Goal: Task Accomplishment & Management: Manage account settings

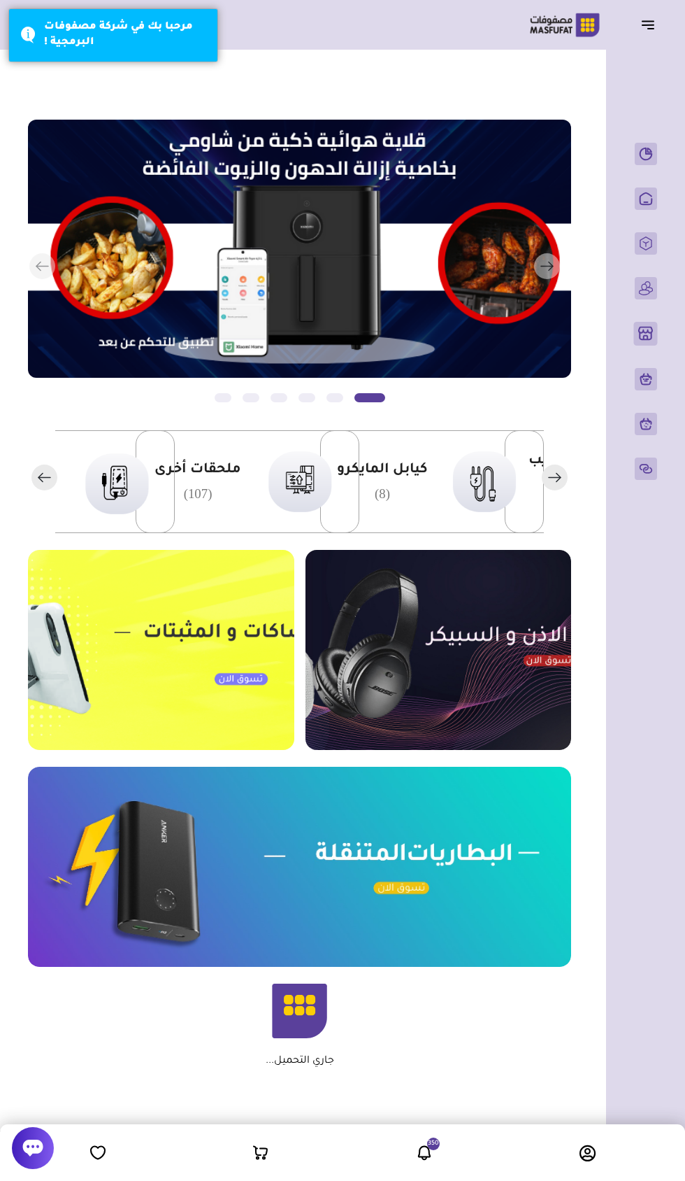
scroll to position [0, -322]
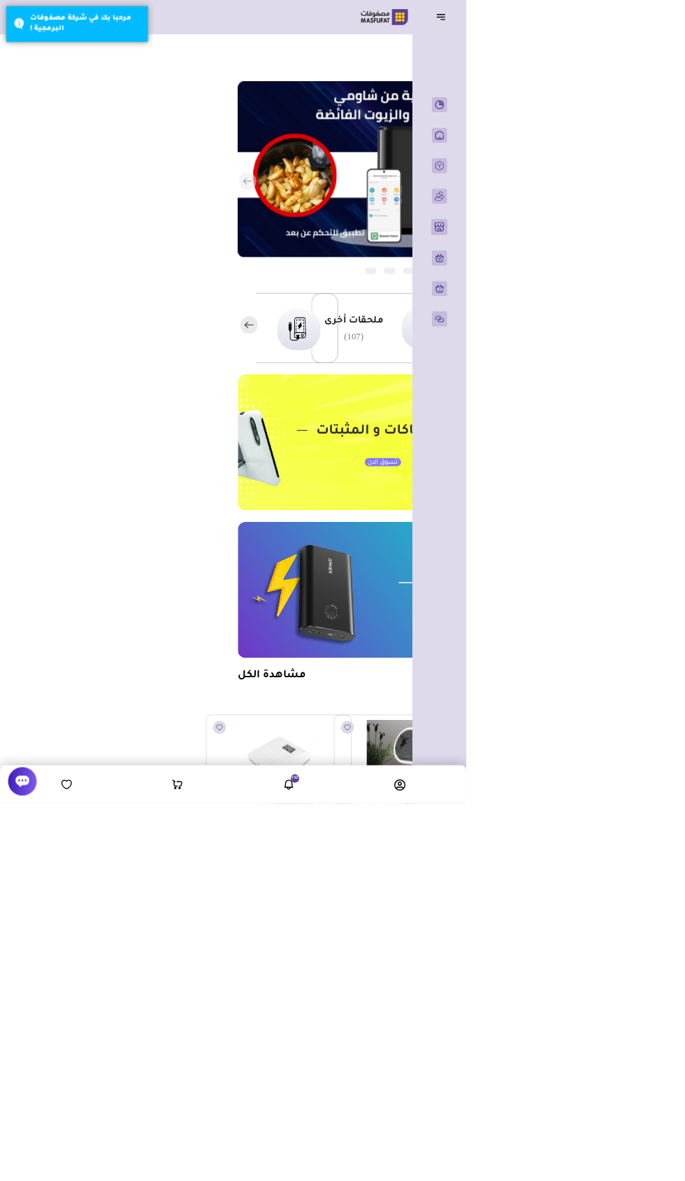
click at [673, 48] on header "باب الخير رقم المتجر : 1079" at bounding box center [342, 25] width 685 height 50
click at [653, 41] on header "باب الخير رقم المتجر : 1079" at bounding box center [342, 25] width 685 height 50
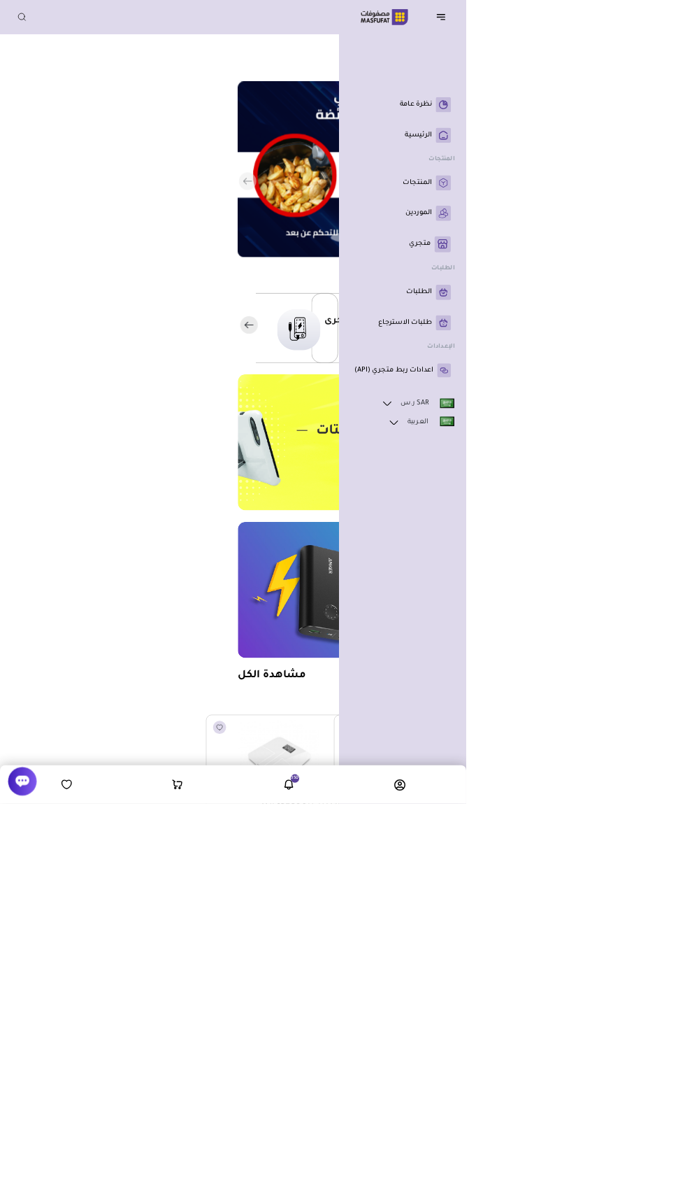
click at [631, 55] on div "نظرة عامة" at bounding box center [591, 590] width 187 height 1181
click at [602, 366] on p "متجري ( 0 )" at bounding box center [616, 359] width 31 height 14
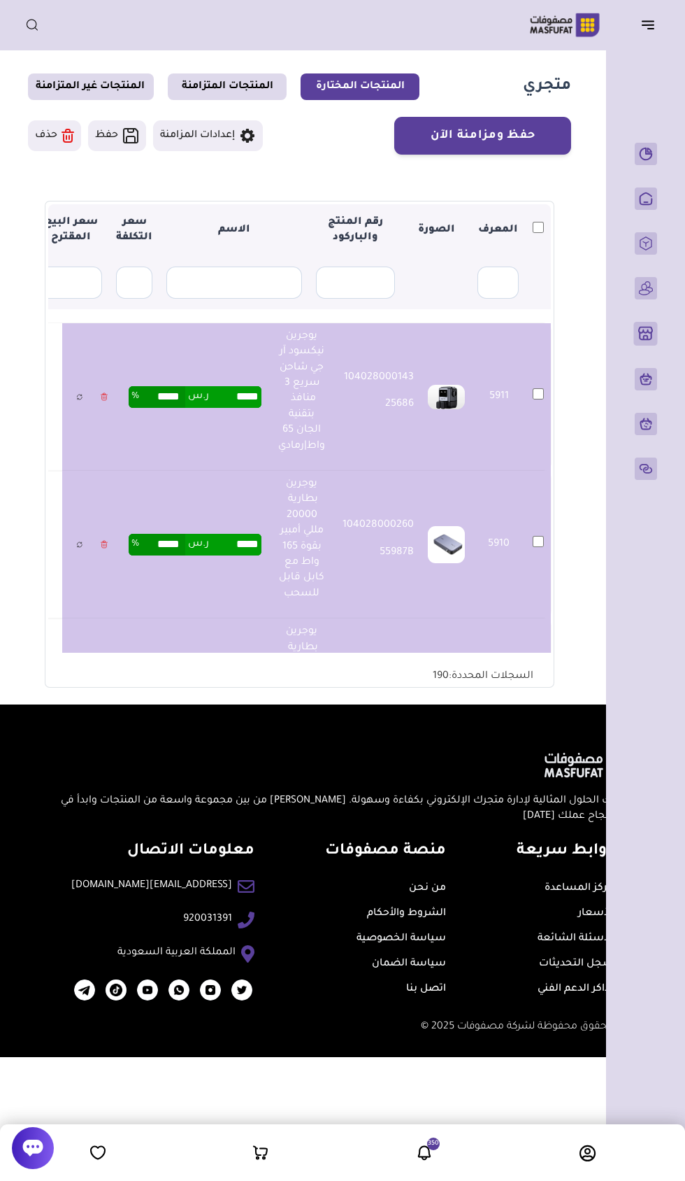
click at [68, 136] on icon at bounding box center [68, 136] width 13 height 14
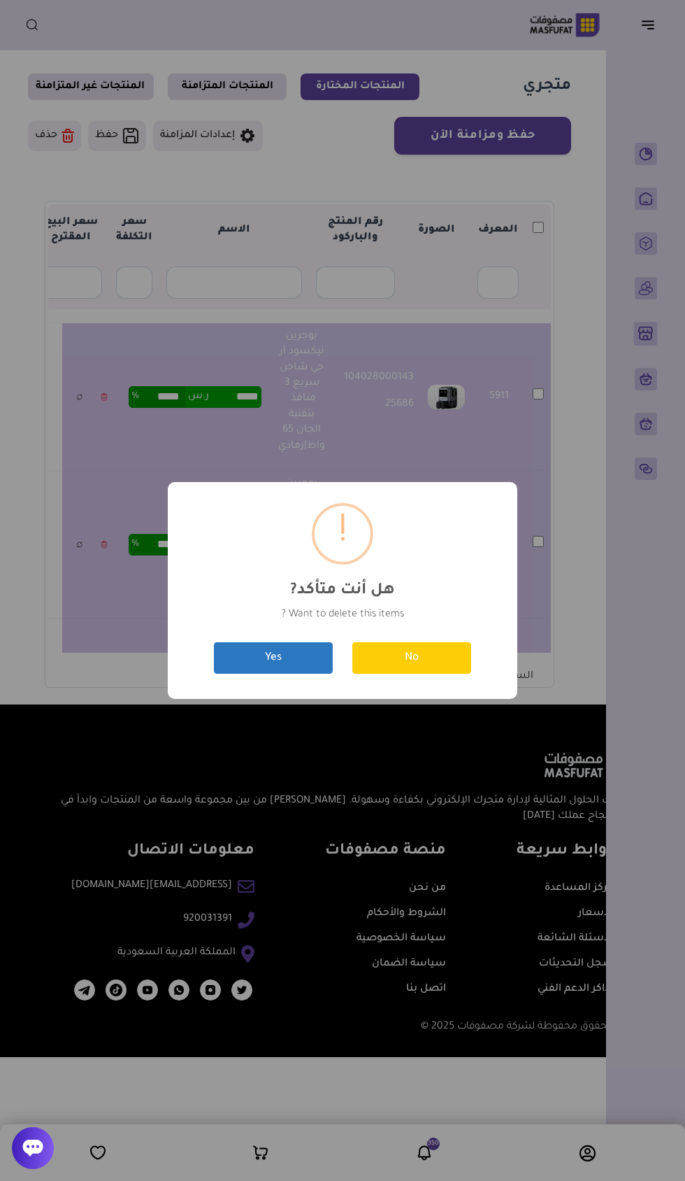
click at [273, 657] on button "Yes" at bounding box center [273, 657] width 119 height 31
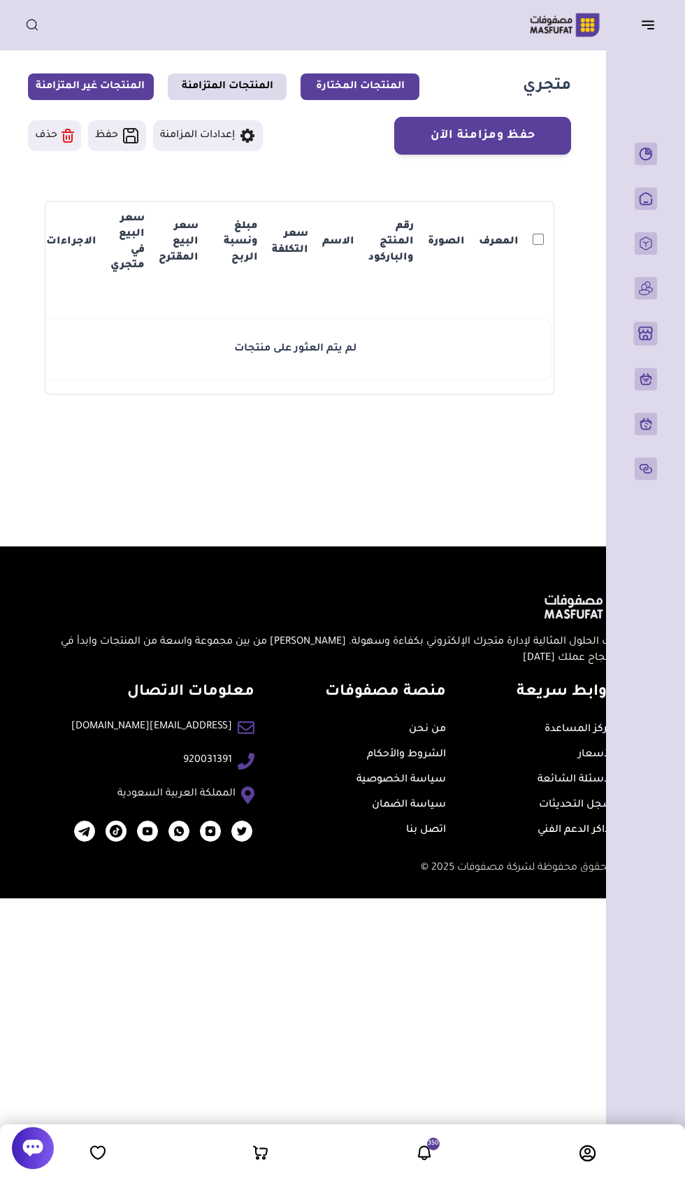
click at [64, 92] on link "المنتجات غير المتزامنة" at bounding box center [91, 86] width 126 height 27
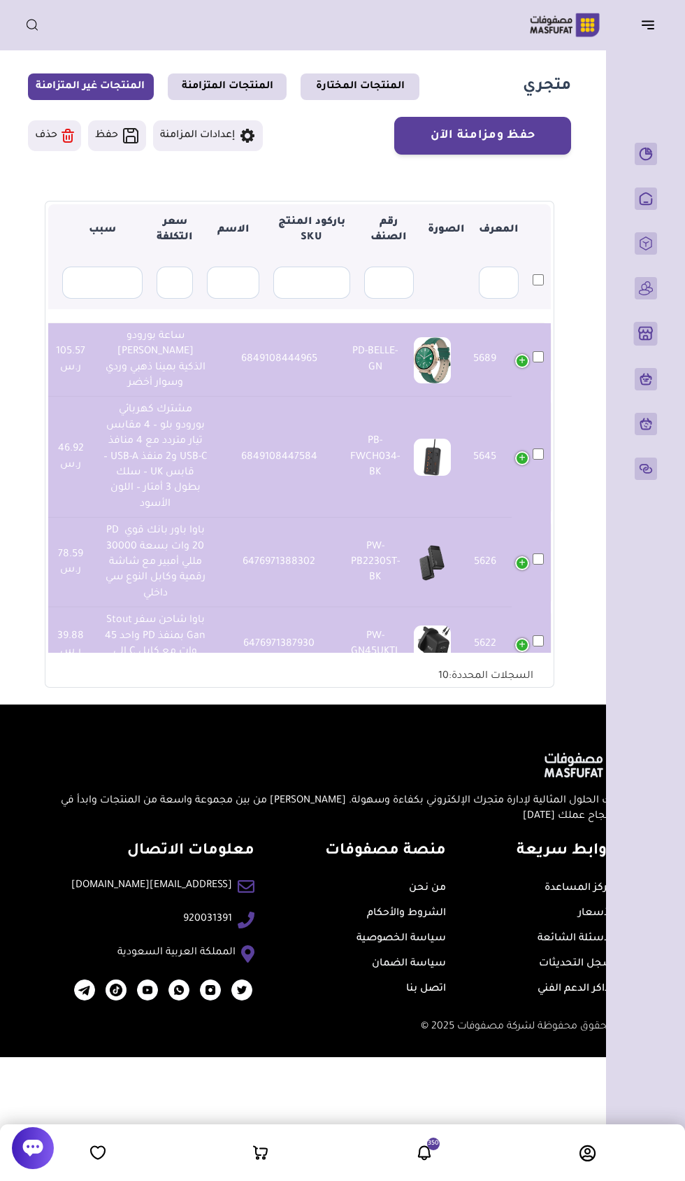
click at [46, 136] on button "حذف" at bounding box center [54, 135] width 53 height 31
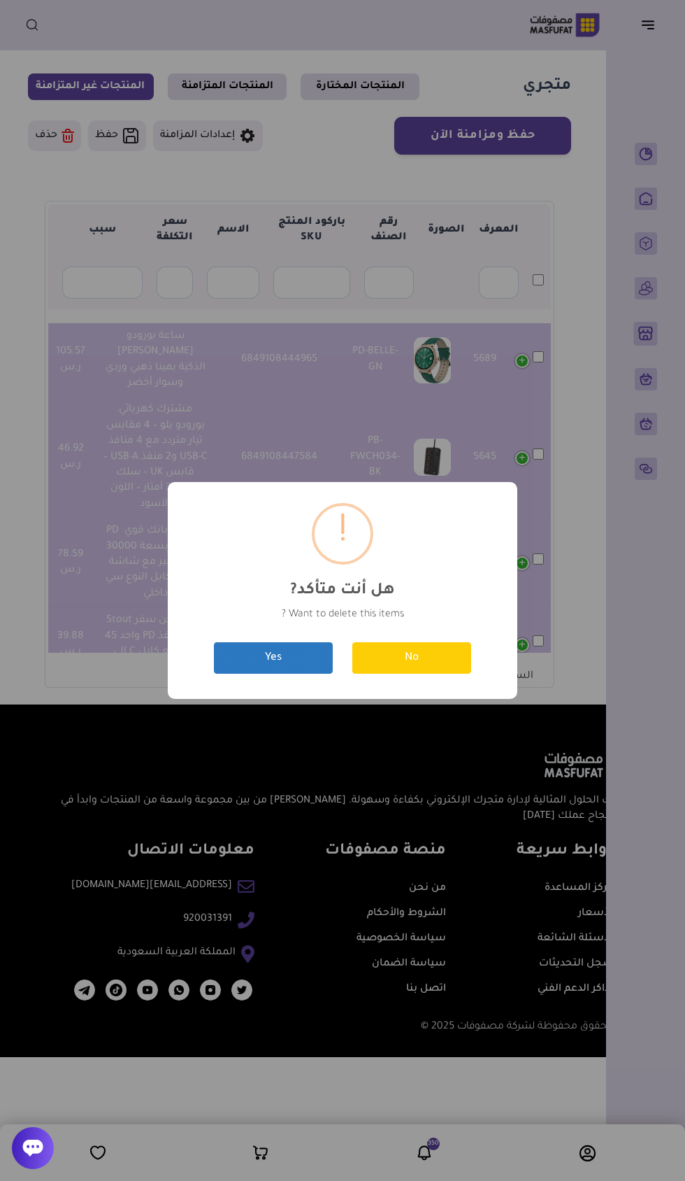
click at [253, 667] on button "Yes" at bounding box center [273, 657] width 119 height 31
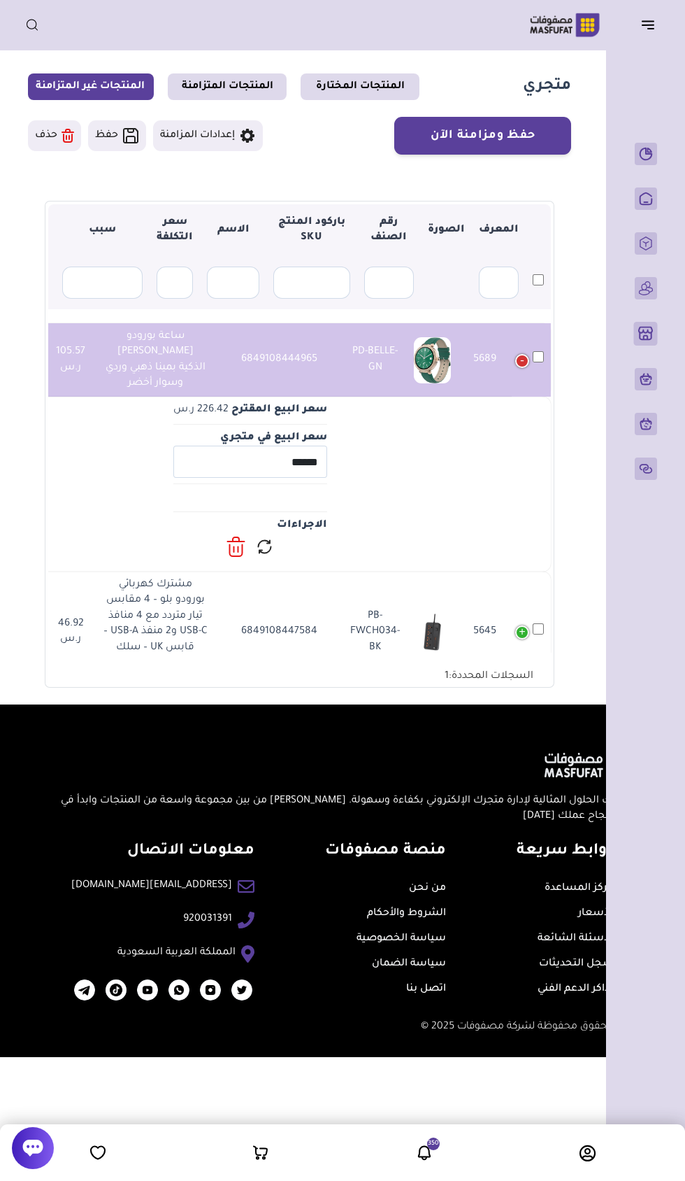
click at [243, 557] on icon at bounding box center [236, 551] width 13 height 12
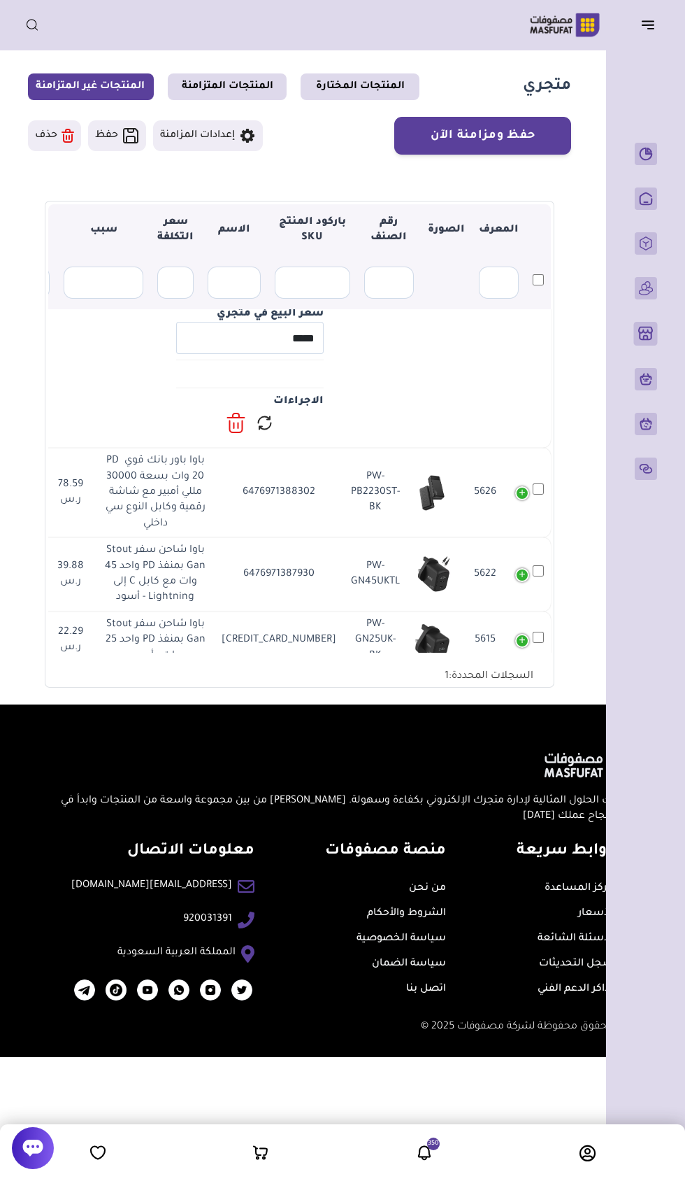
scroll to position [173, 0]
click at [252, 434] on link at bounding box center [236, 420] width 33 height 27
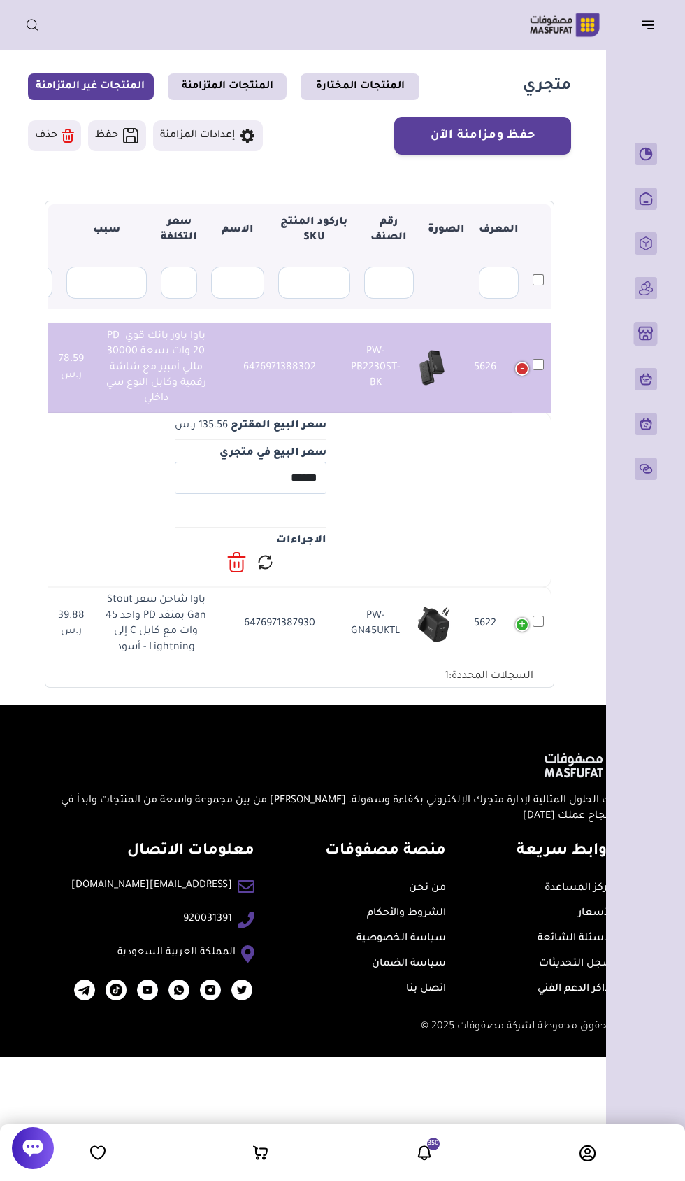
click at [246, 572] on icon at bounding box center [236, 562] width 19 height 20
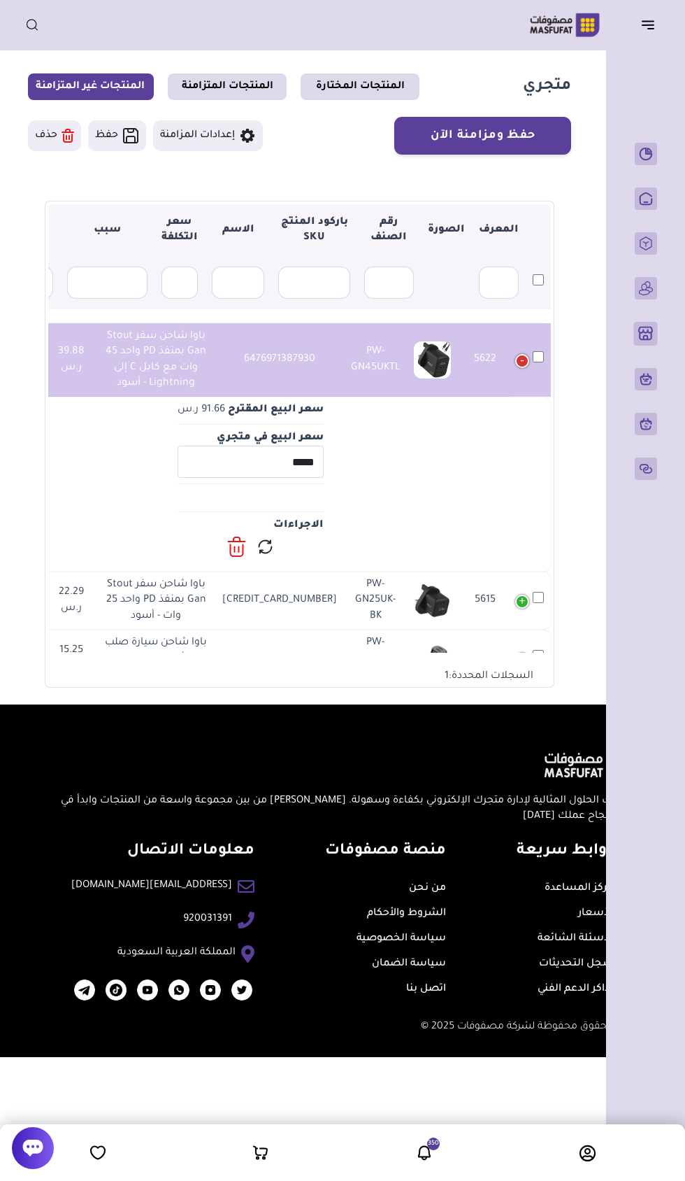
click at [246, 557] on icon at bounding box center [236, 546] width 19 height 20
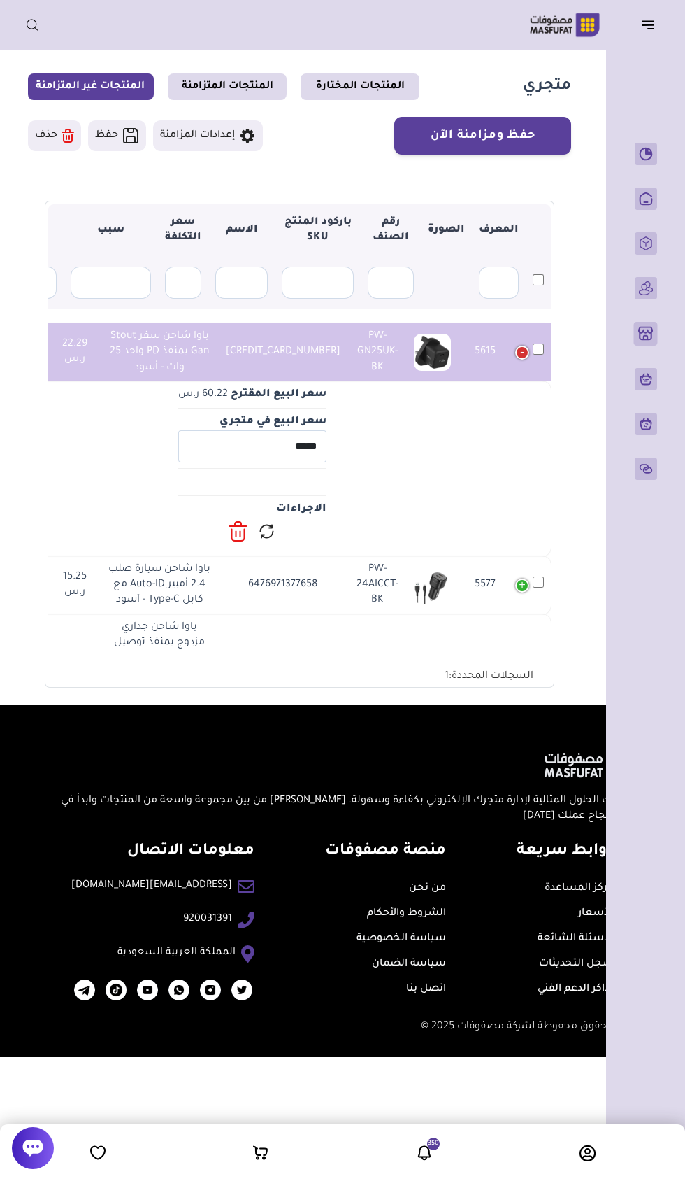
click at [236, 536] on icon at bounding box center [236, 534] width 0 height 6
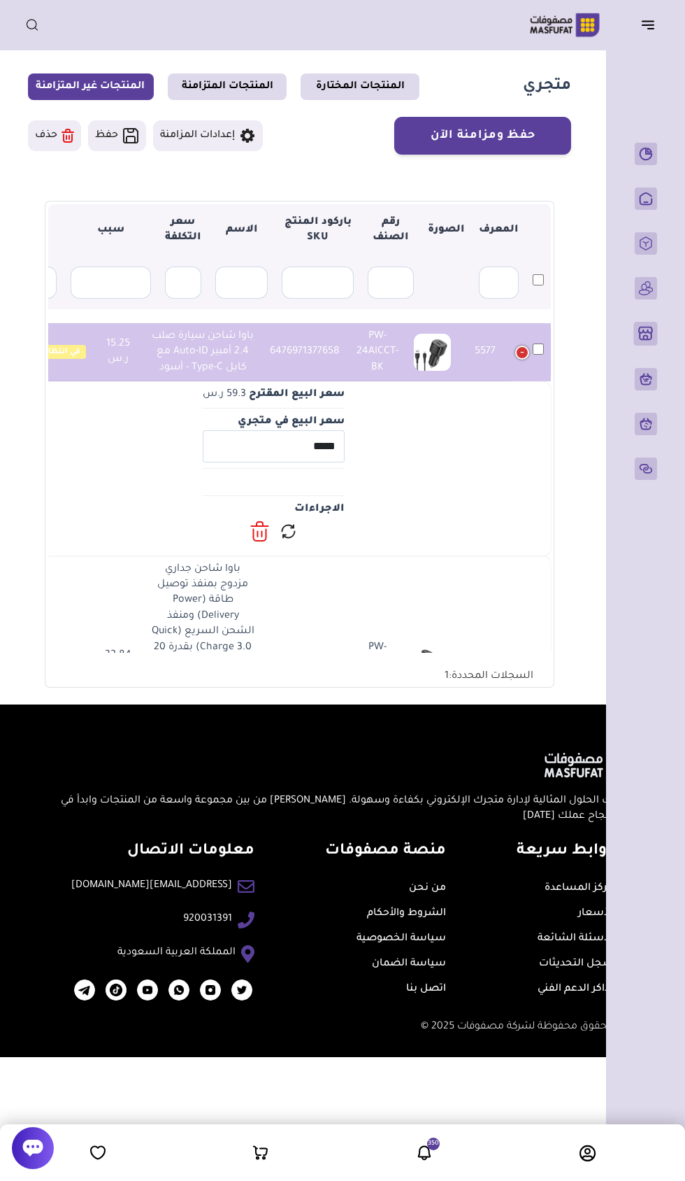
click at [258, 536] on icon at bounding box center [258, 534] width 0 height 6
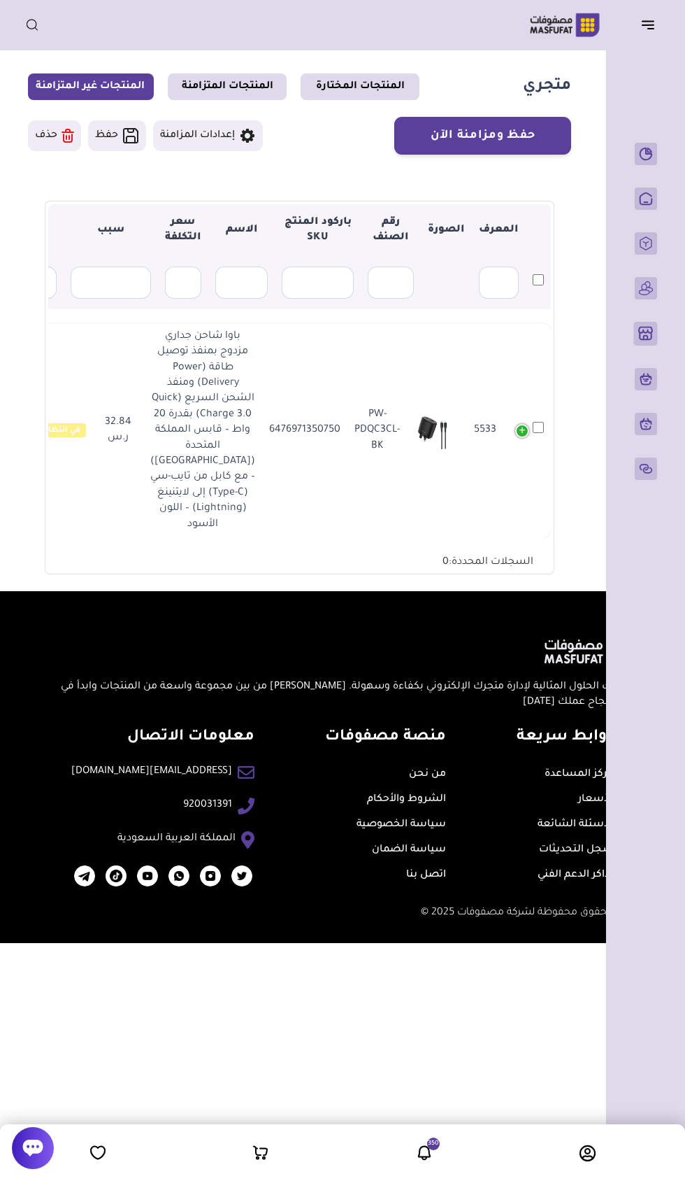
click at [576, 526] on section "متجري المنتجات المختارة المنتجات المتزامنة المنتجات غير المتزامنة حفظ ومزامنة ا…" at bounding box center [299, 324] width 577 height 534
click at [548, 532] on td "5533" at bounding box center [531, 430] width 39 height 215
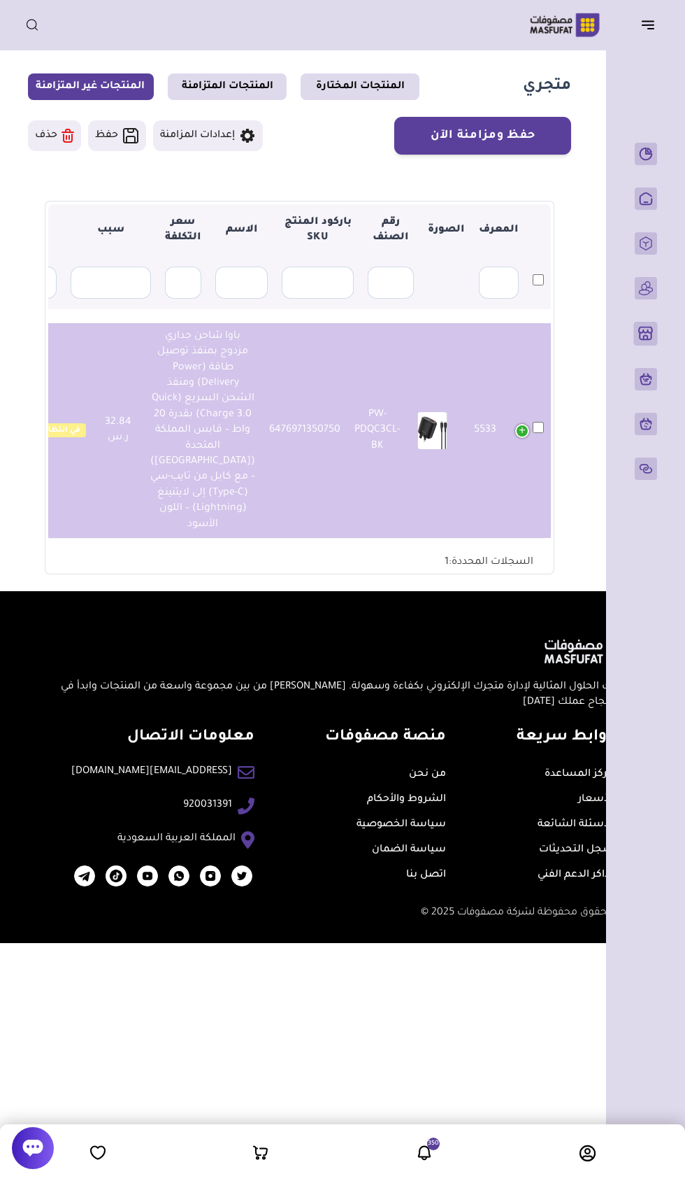
click at [68, 138] on icon at bounding box center [68, 136] width 13 height 14
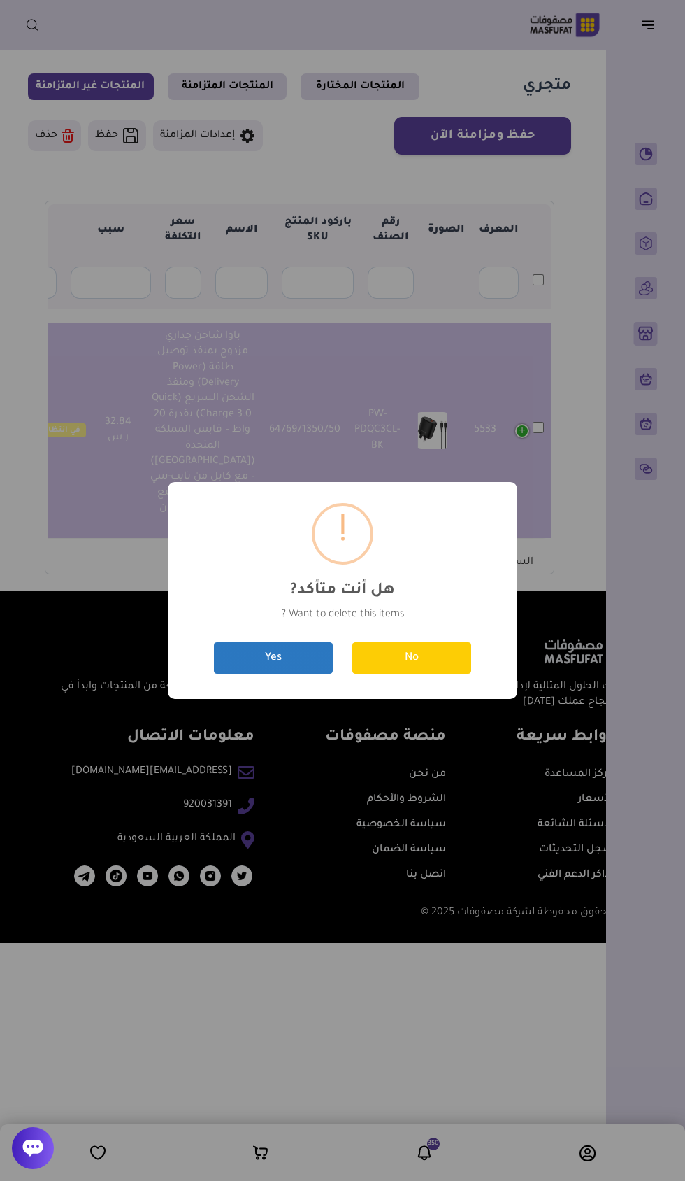
click at [273, 658] on button "Yes" at bounding box center [273, 657] width 119 height 31
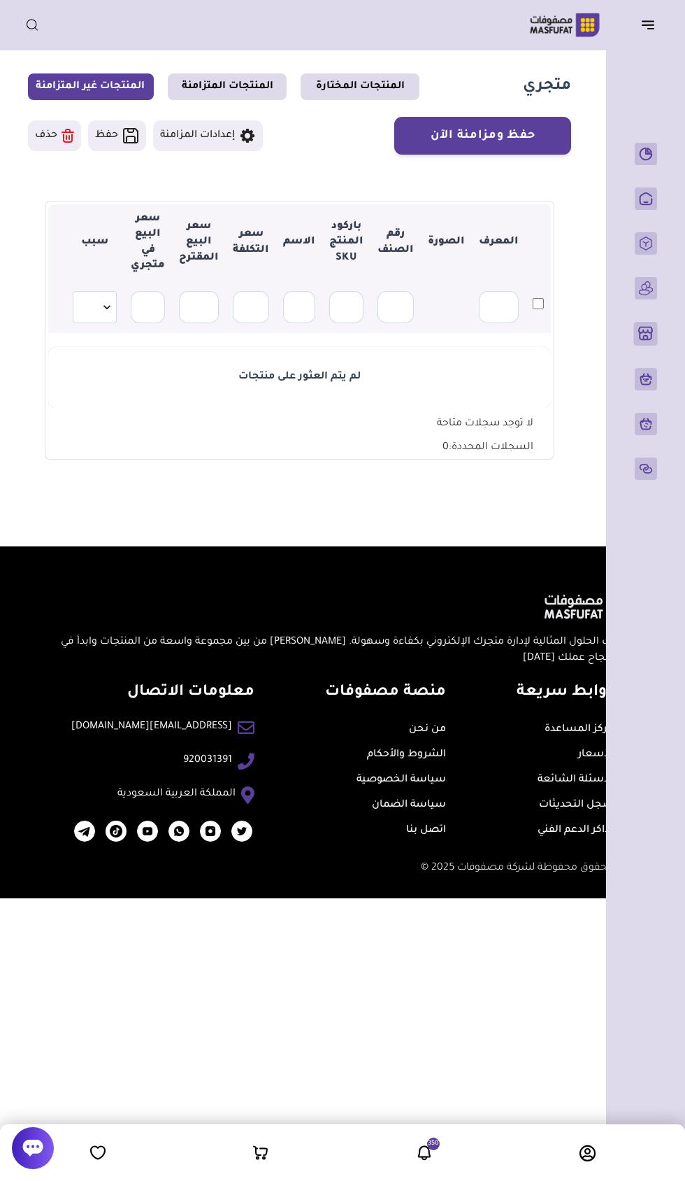
click at [650, 37] on button "button" at bounding box center [652, 24] width 43 height 27
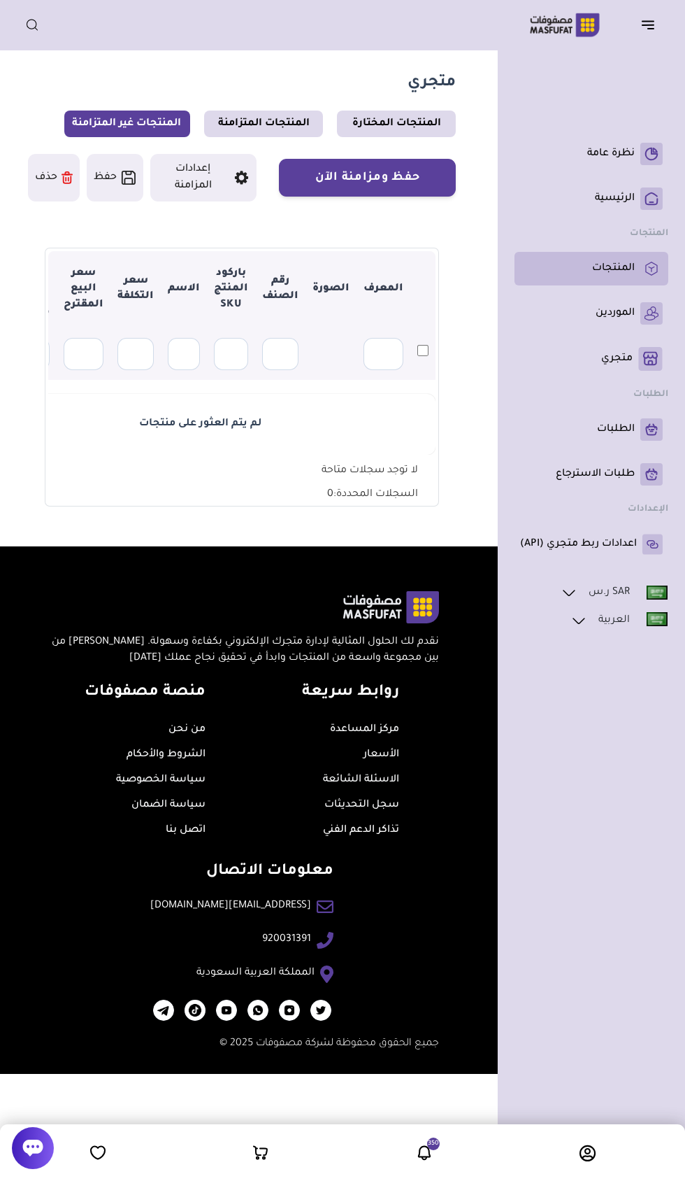
click at [636, 271] on link "المنتجات" at bounding box center [591, 268] width 143 height 22
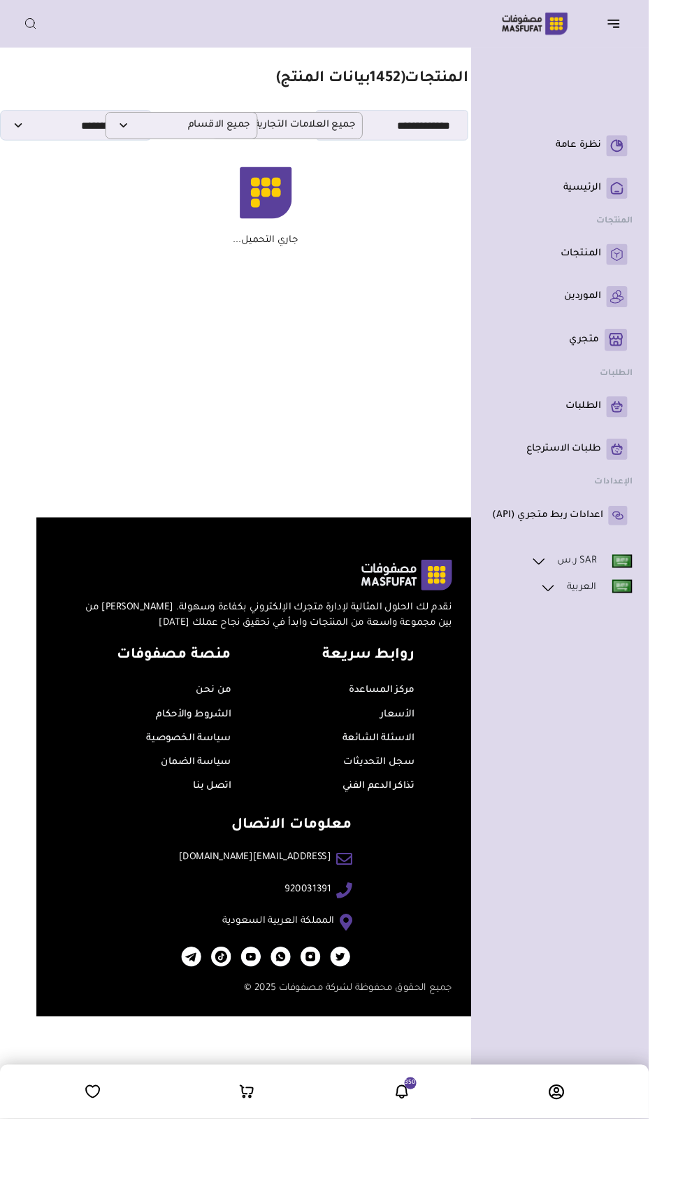
scroll to position [0, -38]
click at [653, 38] on button "button" at bounding box center [652, 24] width 43 height 27
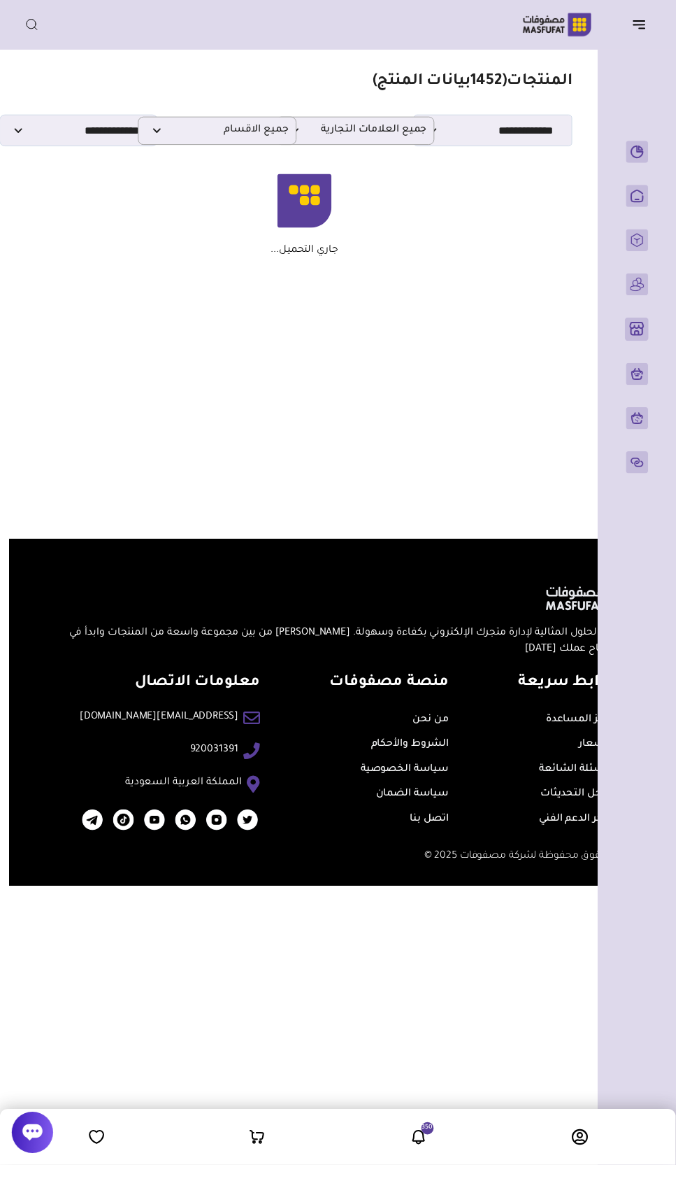
scroll to position [0, -19]
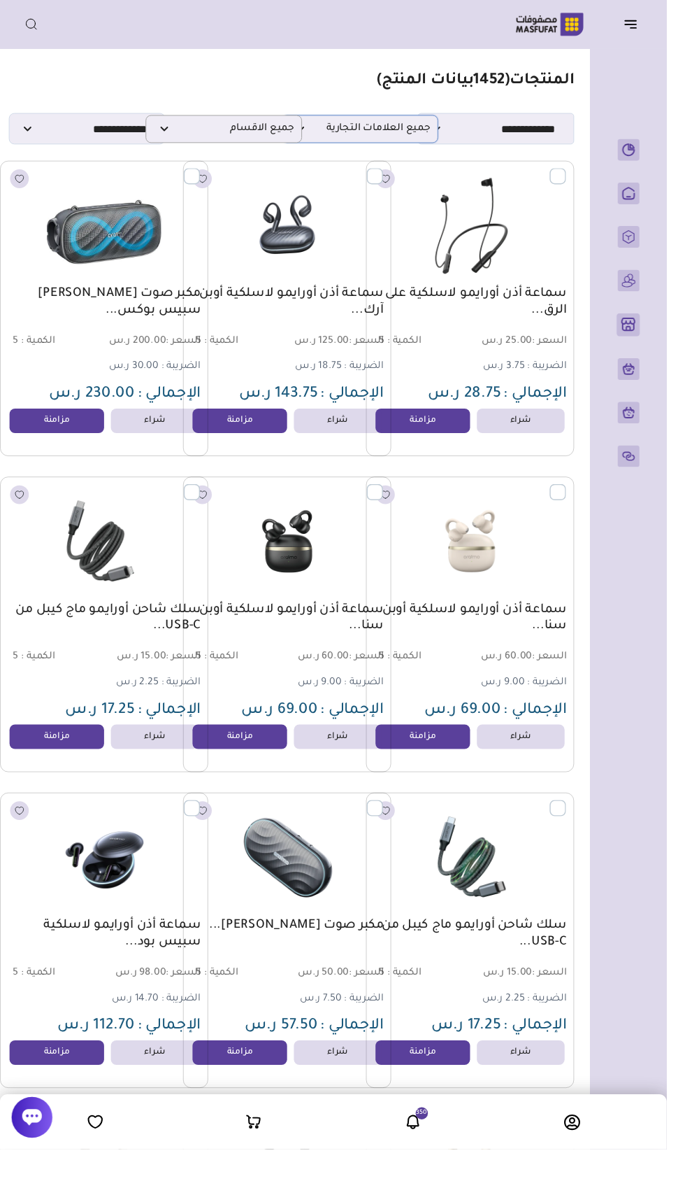
click at [421, 134] on span "جميع العلامات التجارية" at bounding box center [369, 132] width 145 height 13
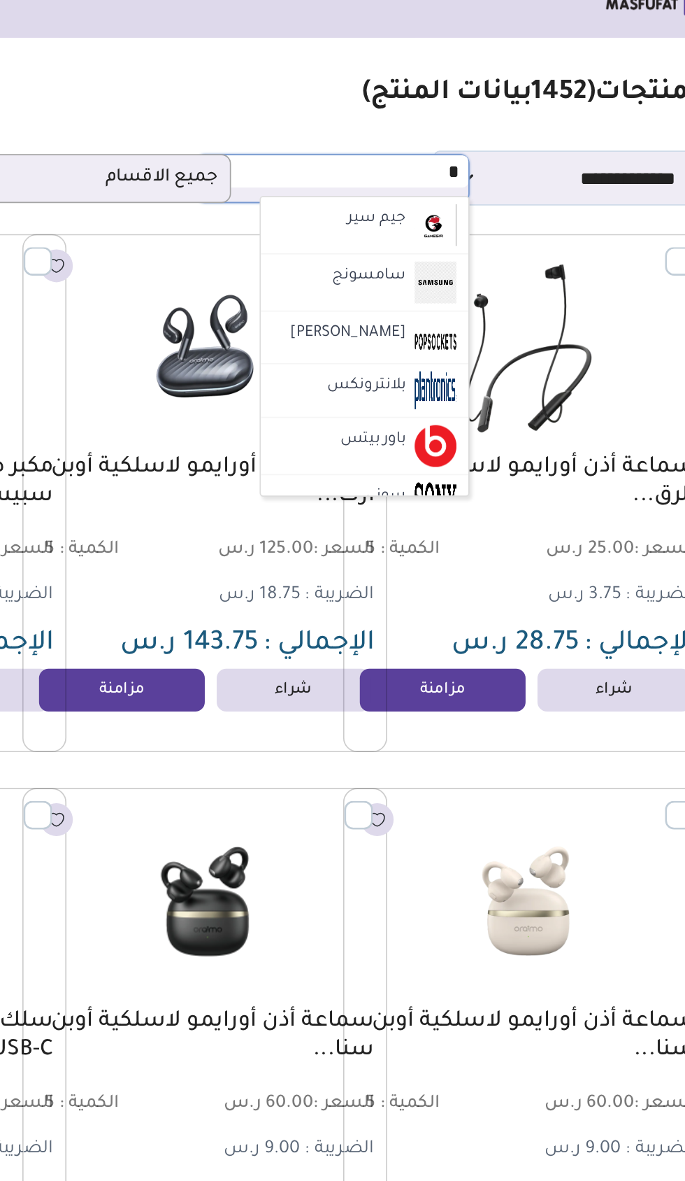
type input "**"
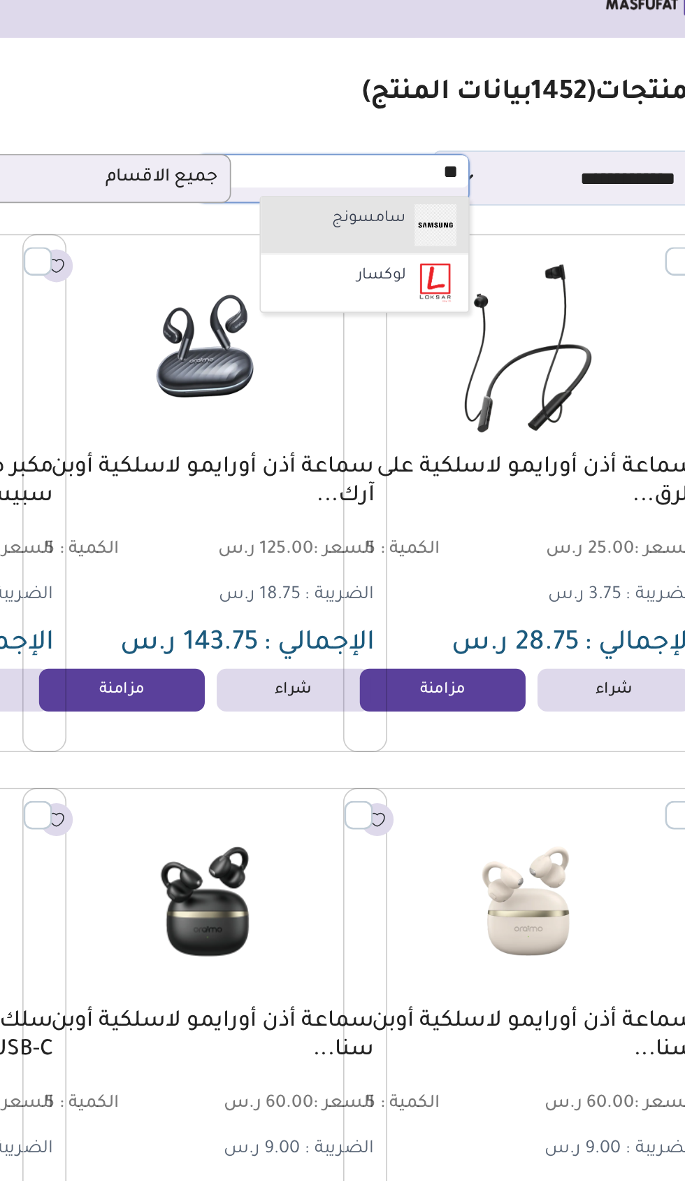
click at [404, 159] on label "سامسونج" at bounding box center [392, 157] width 48 height 18
select select "**"
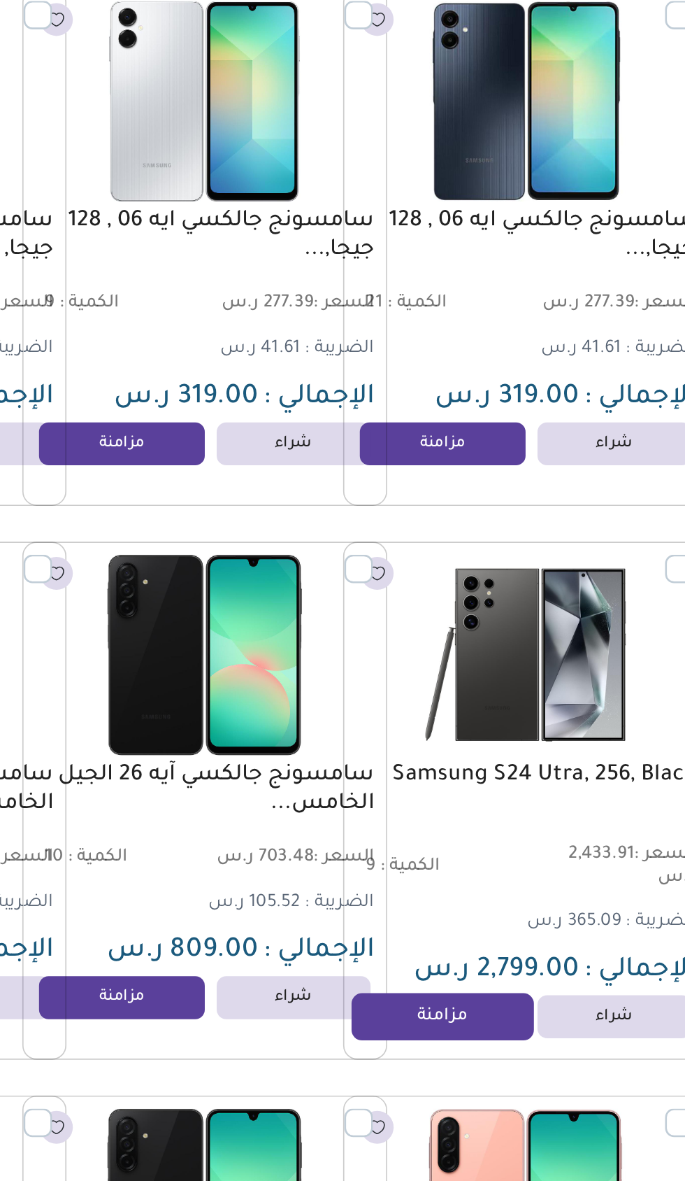
click at [443, 774] on link "مزامنة" at bounding box center [434, 768] width 106 height 28
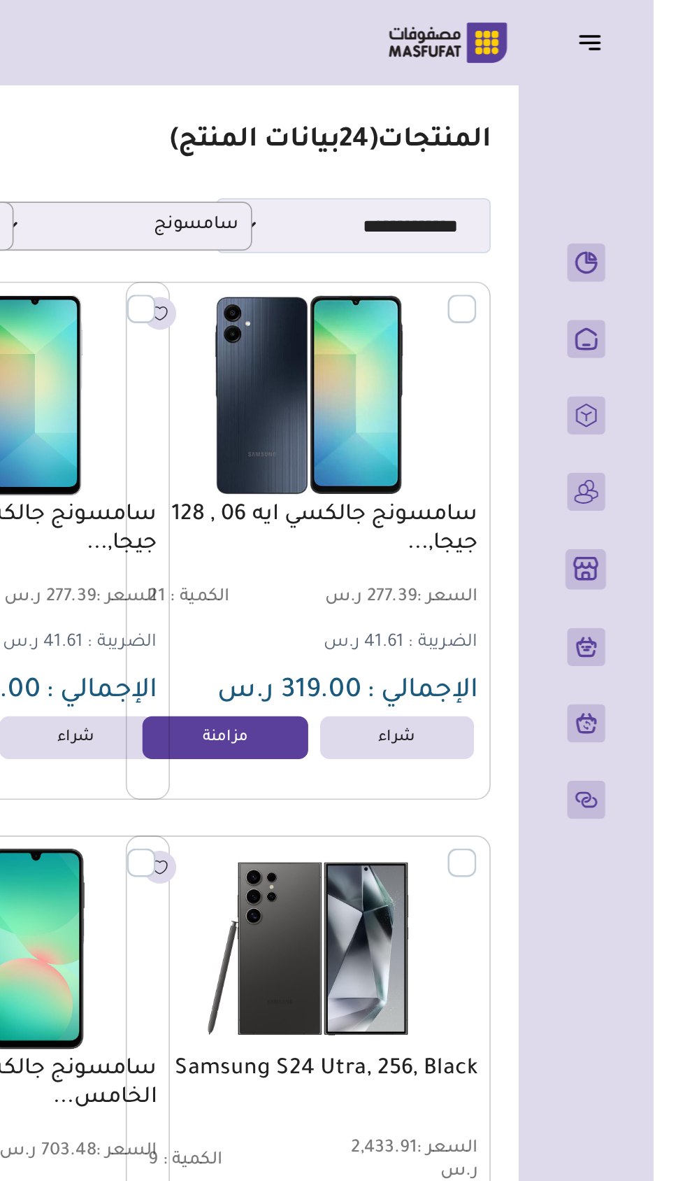
click at [668, 36] on button "button" at bounding box center [652, 24] width 43 height 27
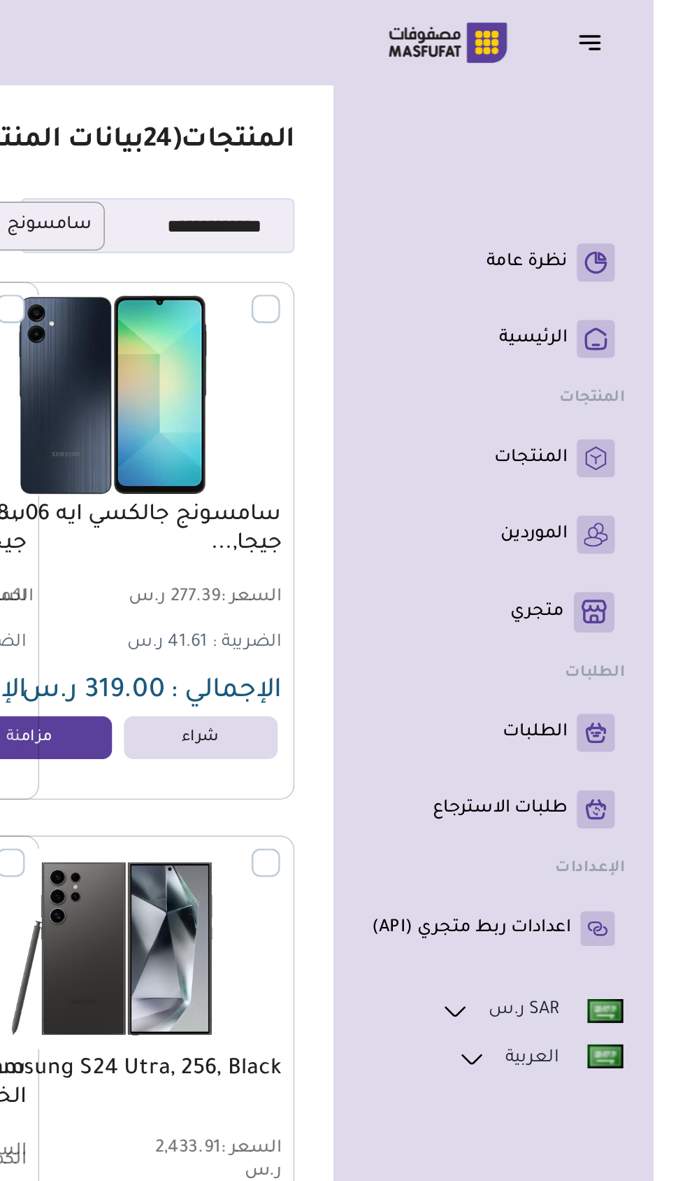
scroll to position [0, -57]
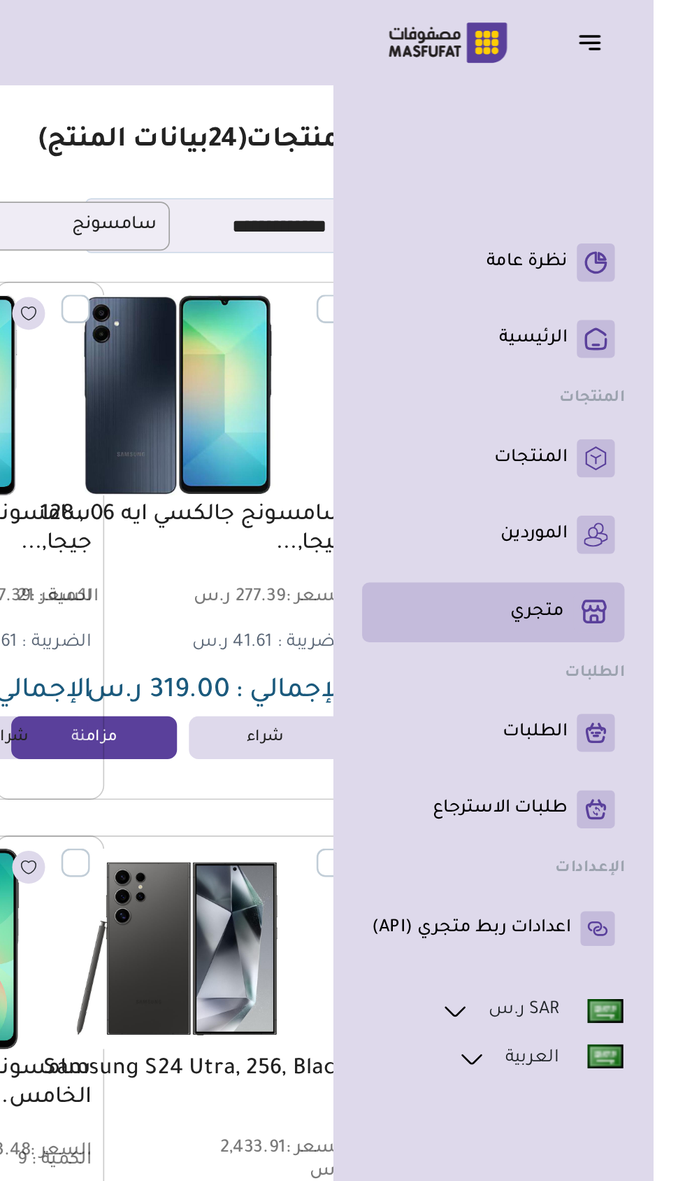
click at [639, 371] on rect at bounding box center [651, 359] width 24 height 24
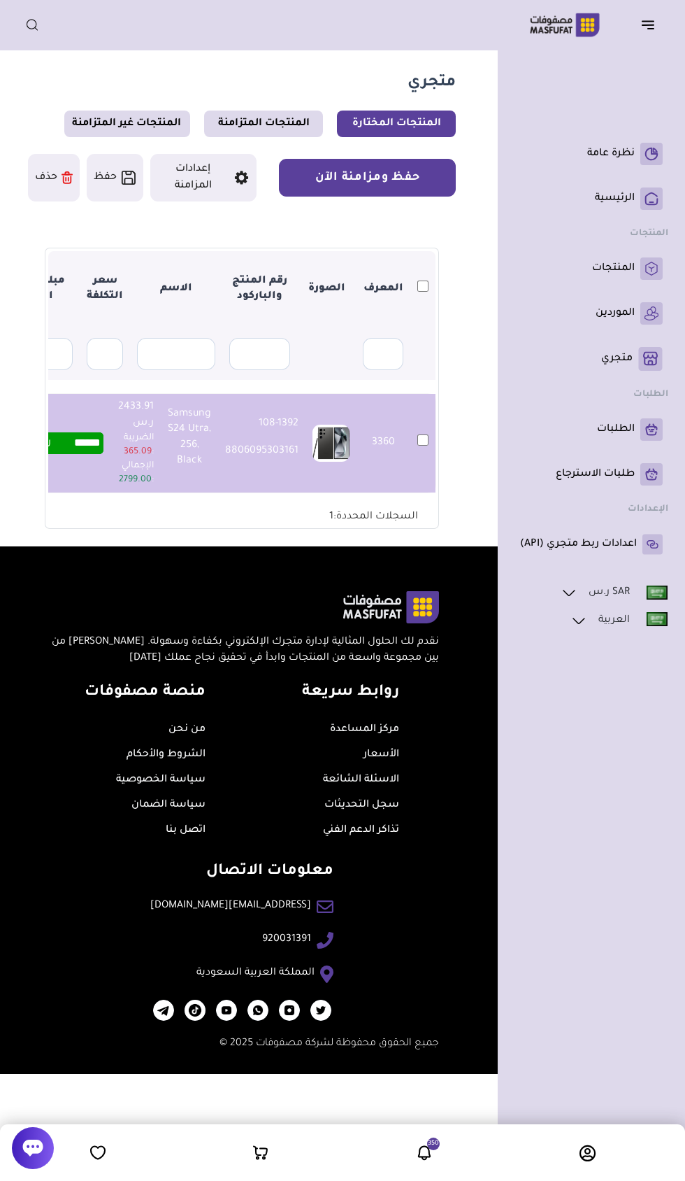
click at [401, 183] on button "حفظ ومزامنة الآن" at bounding box center [367, 178] width 177 height 38
click at [55, 181] on button "حذف" at bounding box center [54, 178] width 52 height 48
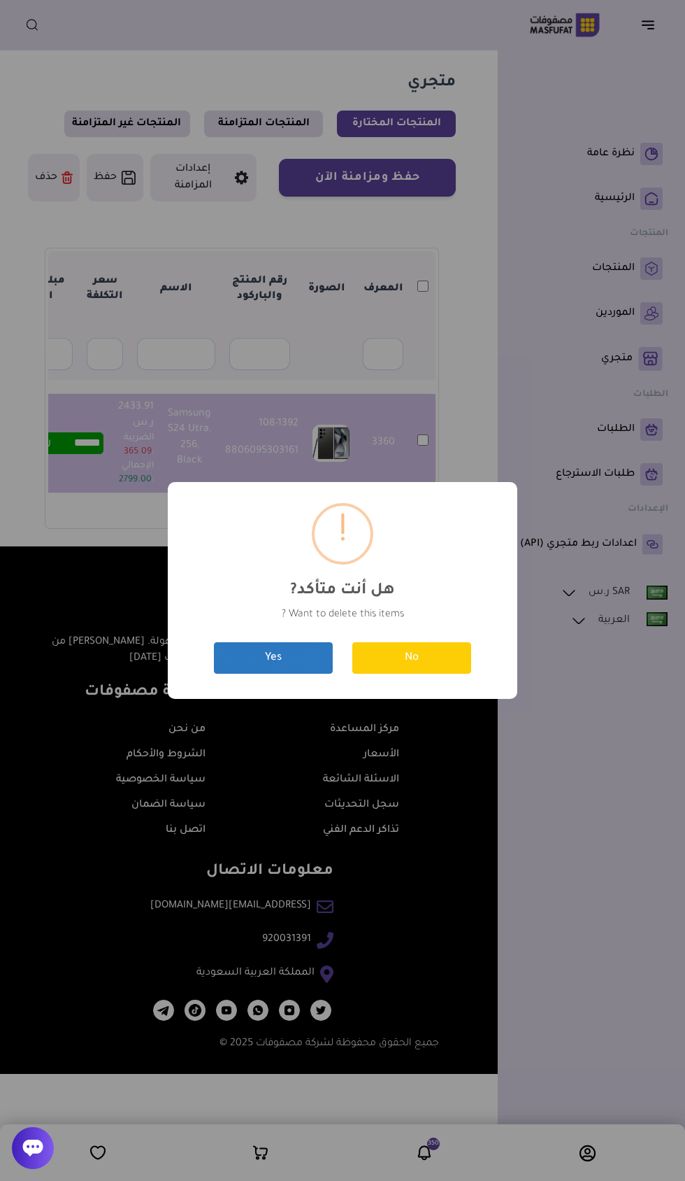
click at [273, 659] on button "Yes" at bounding box center [273, 657] width 119 height 31
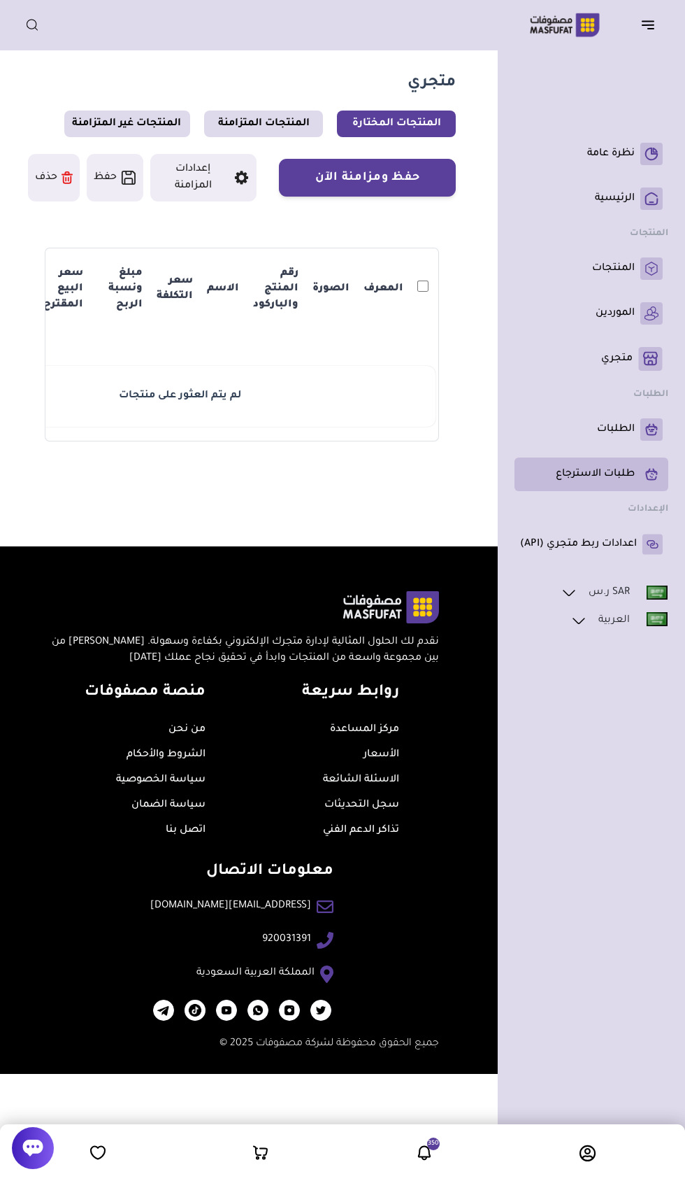
click at [615, 474] on p "طلبات الاسترجاع" at bounding box center [595, 474] width 79 height 14
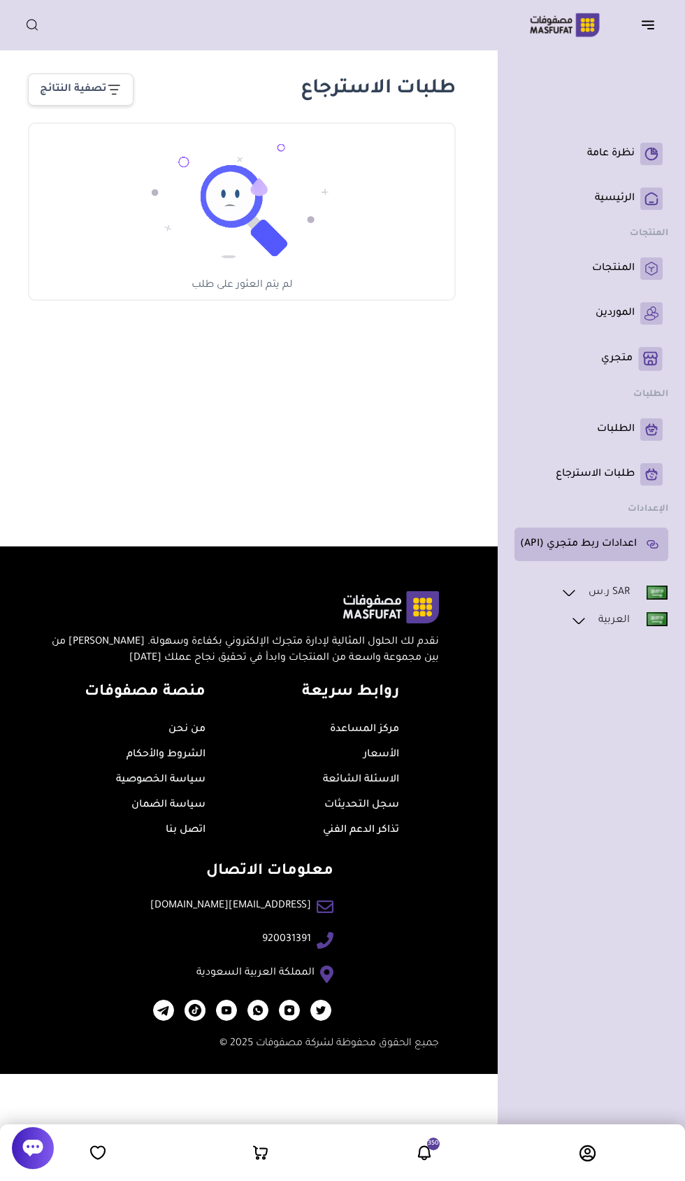
click at [599, 548] on p "اعدادات ربط متجري (API)" at bounding box center [578, 544] width 117 height 14
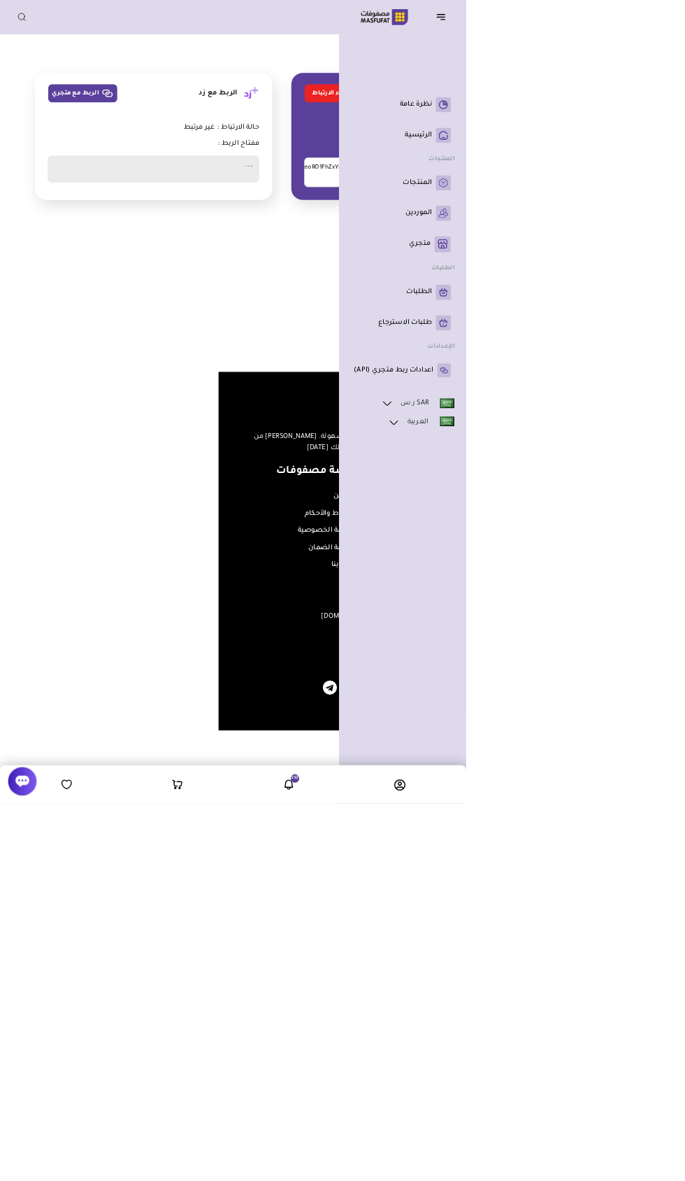
scroll to position [0, -322]
click at [641, 36] on button "button" at bounding box center [652, 24] width 43 height 27
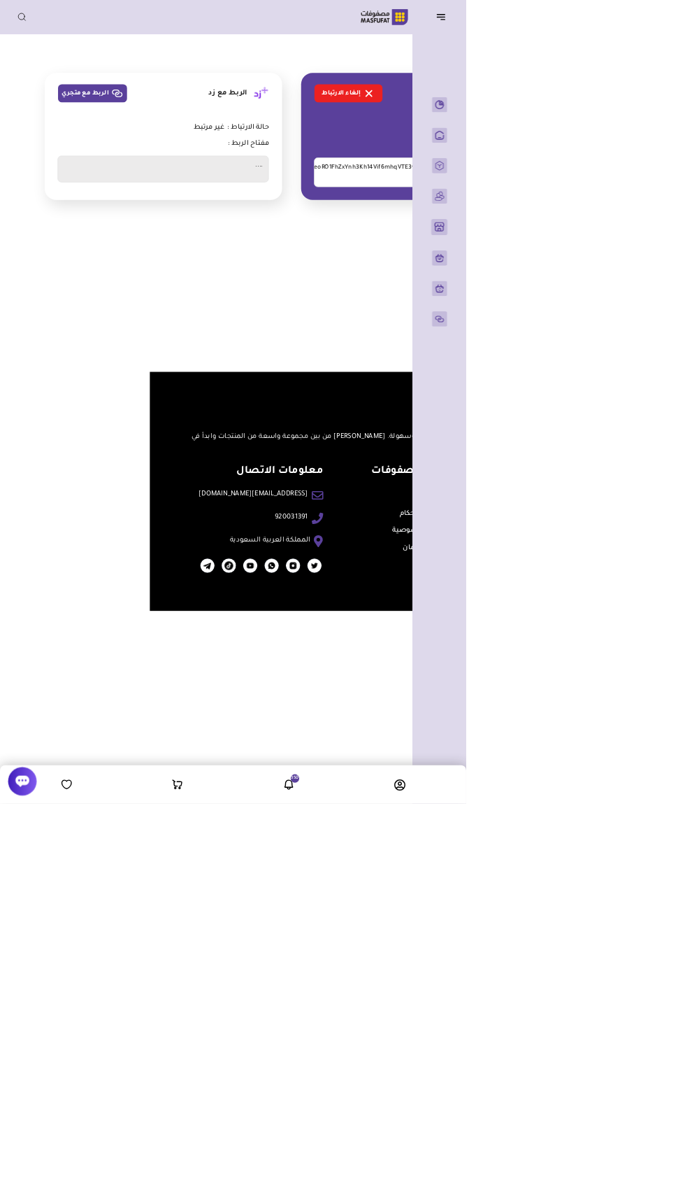
scroll to position [0, -220]
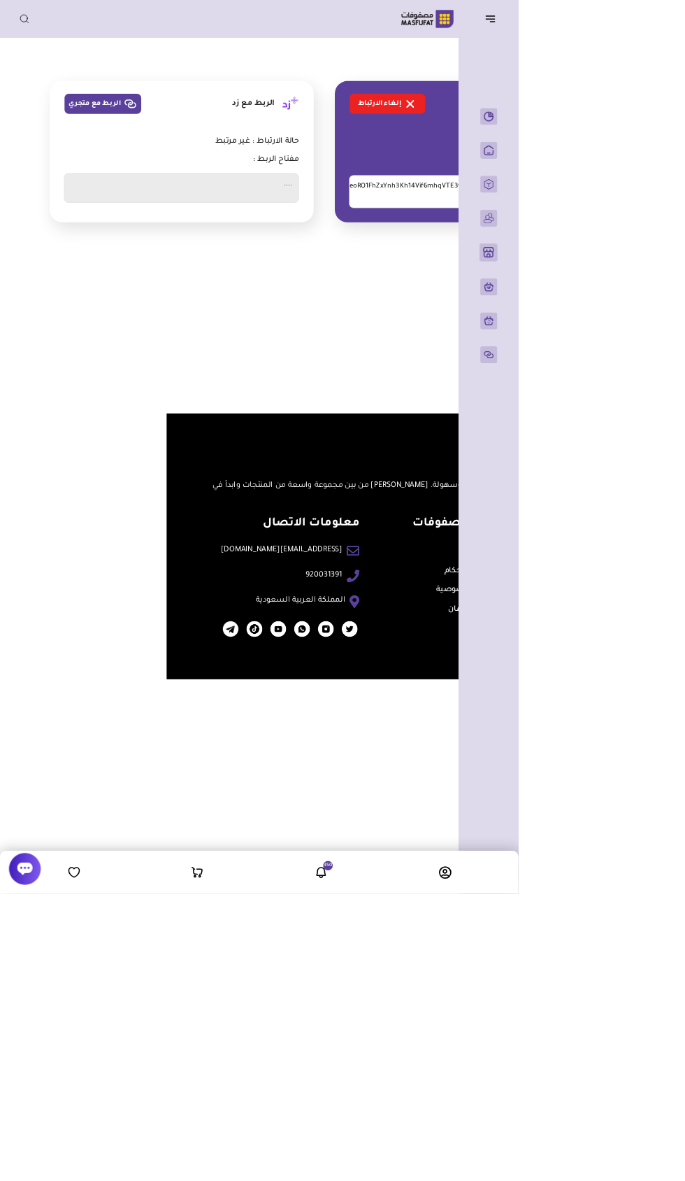
click at [534, 148] on link "إلغاء الارتباط" at bounding box center [512, 137] width 100 height 27
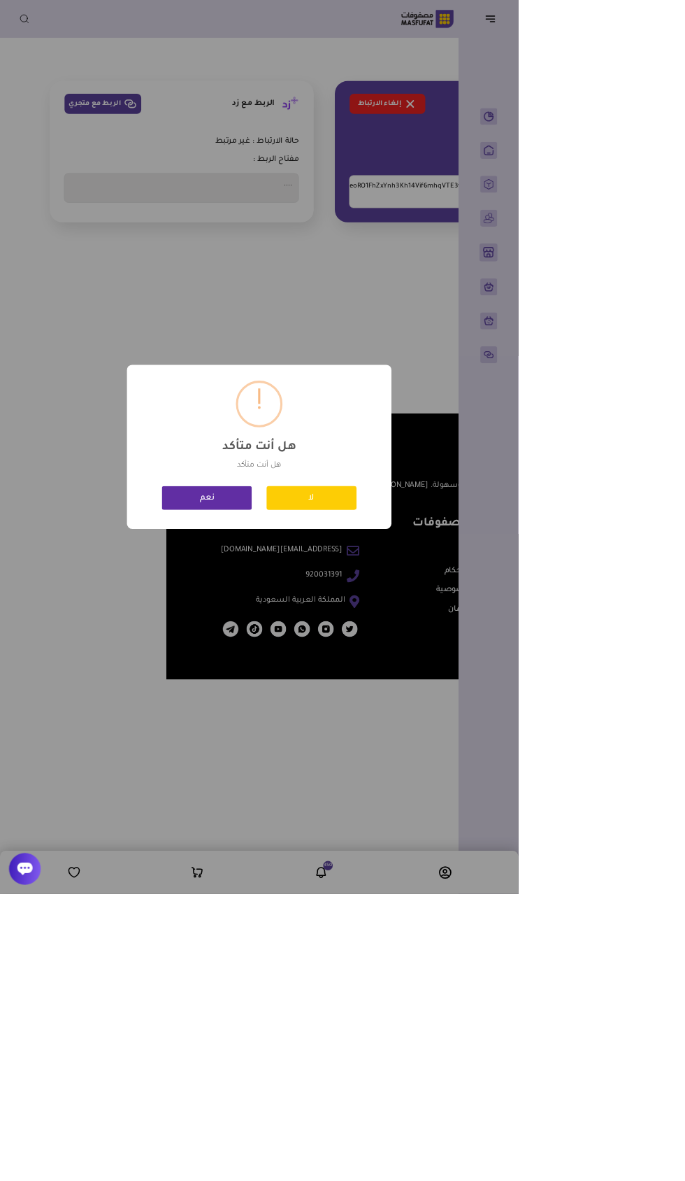
click at [214, 673] on button "نعم" at bounding box center [273, 657] width 119 height 31
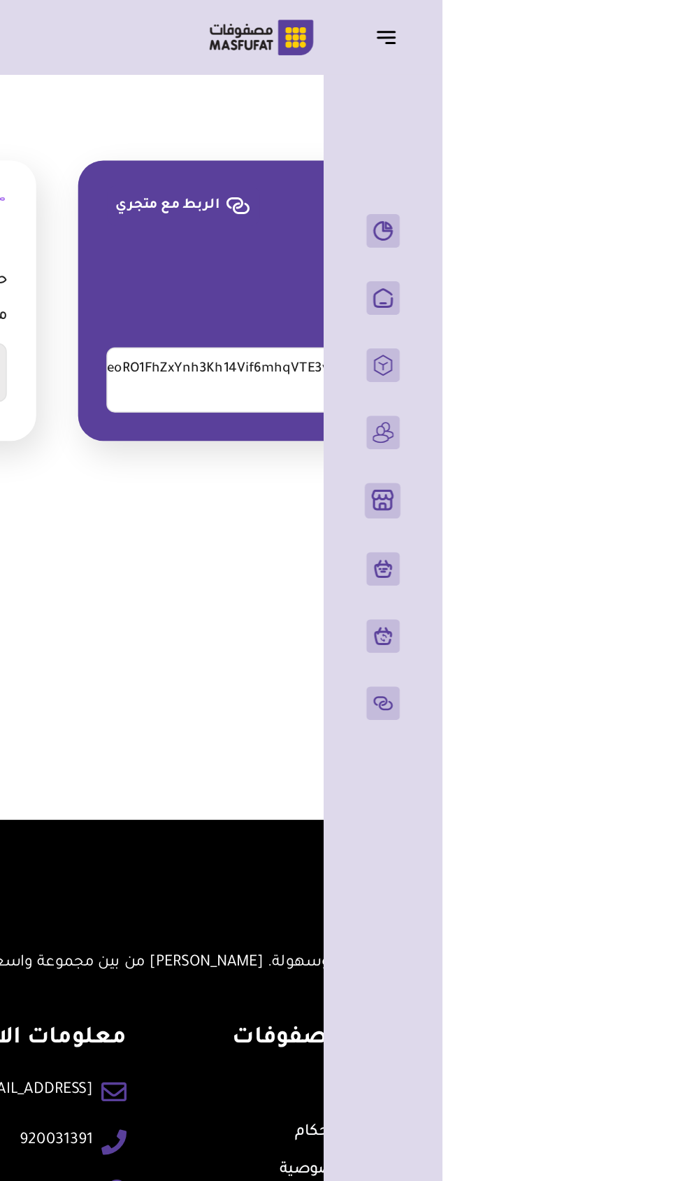
scroll to position [0, -220]
click at [520, 141] on link "الربط مع متجري" at bounding box center [512, 137] width 101 height 27
